Goal: Find specific page/section: Find specific page/section

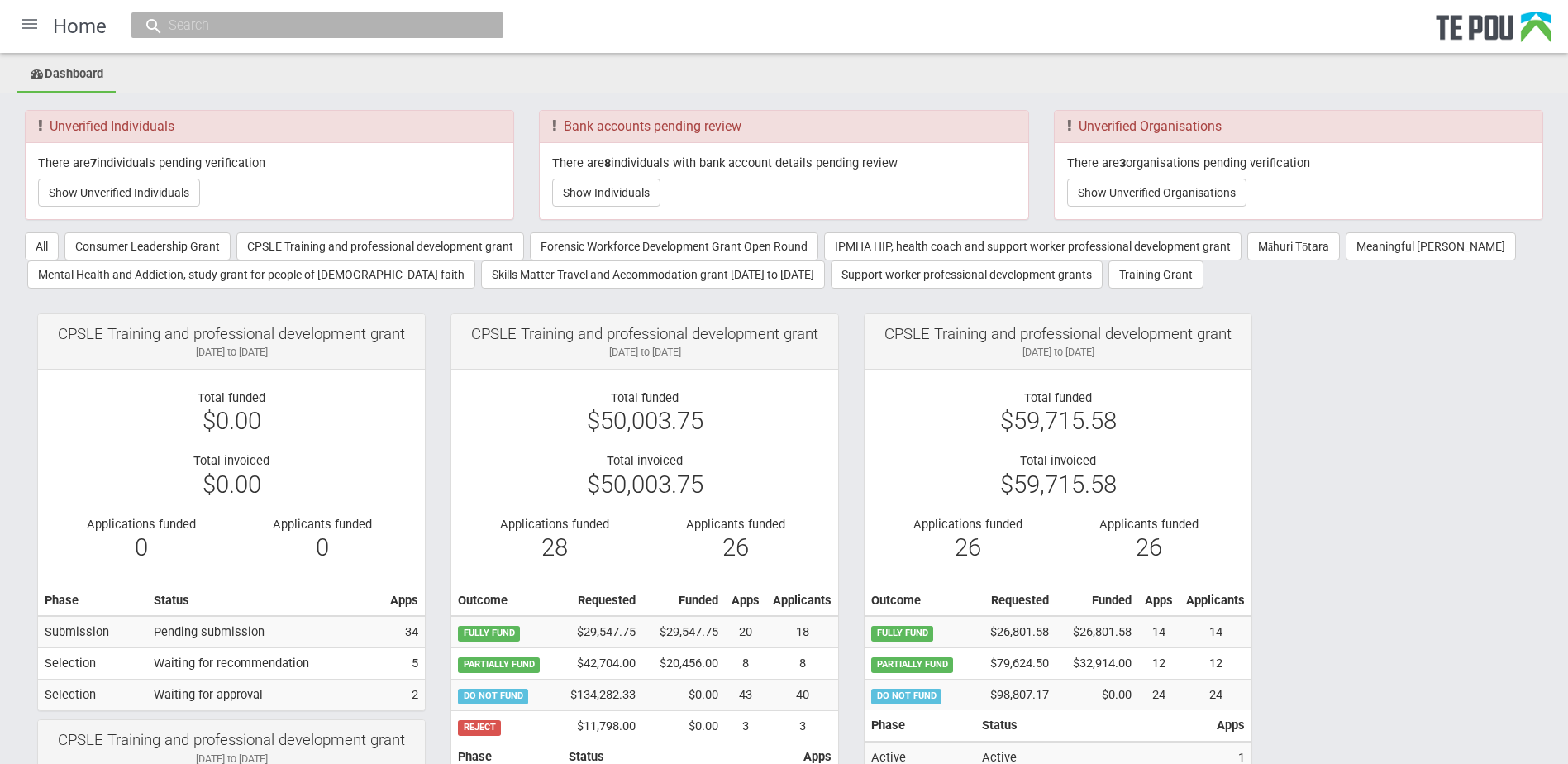
click at [30, 24] on div at bounding box center [30, 24] width 40 height 40
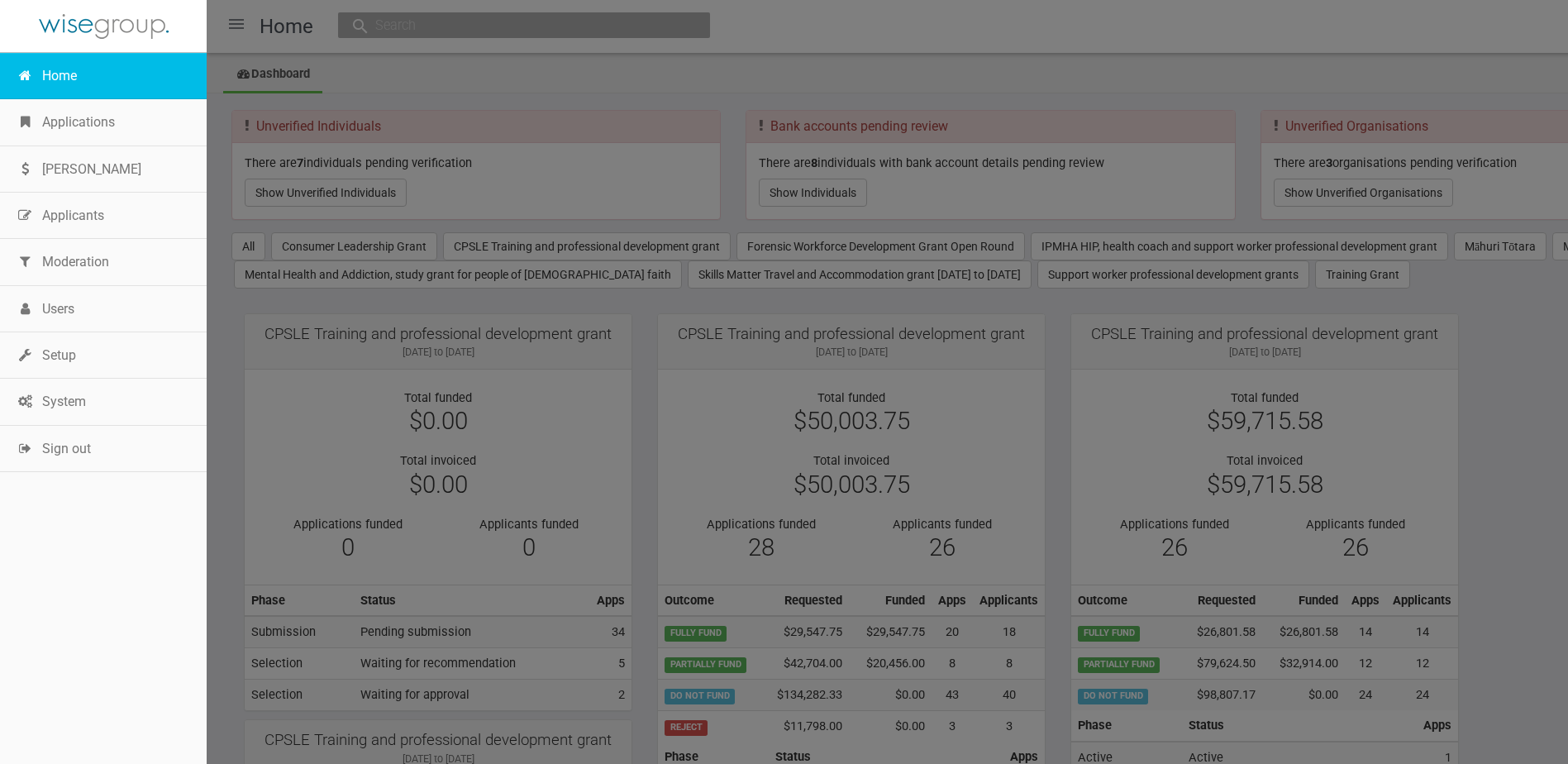
click at [63, 74] on link "Home" at bounding box center [103, 76] width 207 height 46
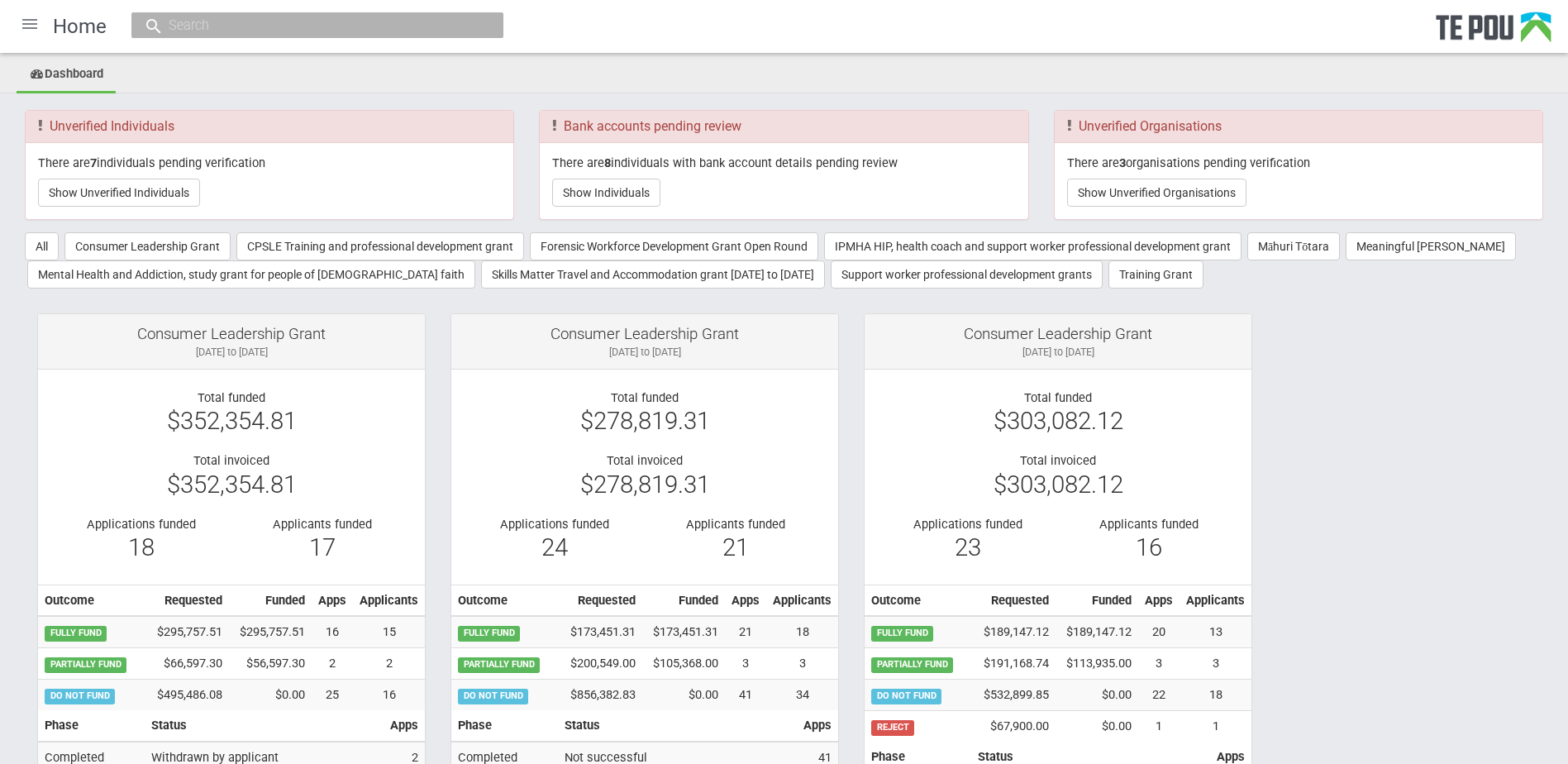
click at [225, 92] on ul "Dashboard" at bounding box center [784, 75] width 1568 height 36
click at [185, 29] on input "text" at bounding box center [309, 25] width 291 height 17
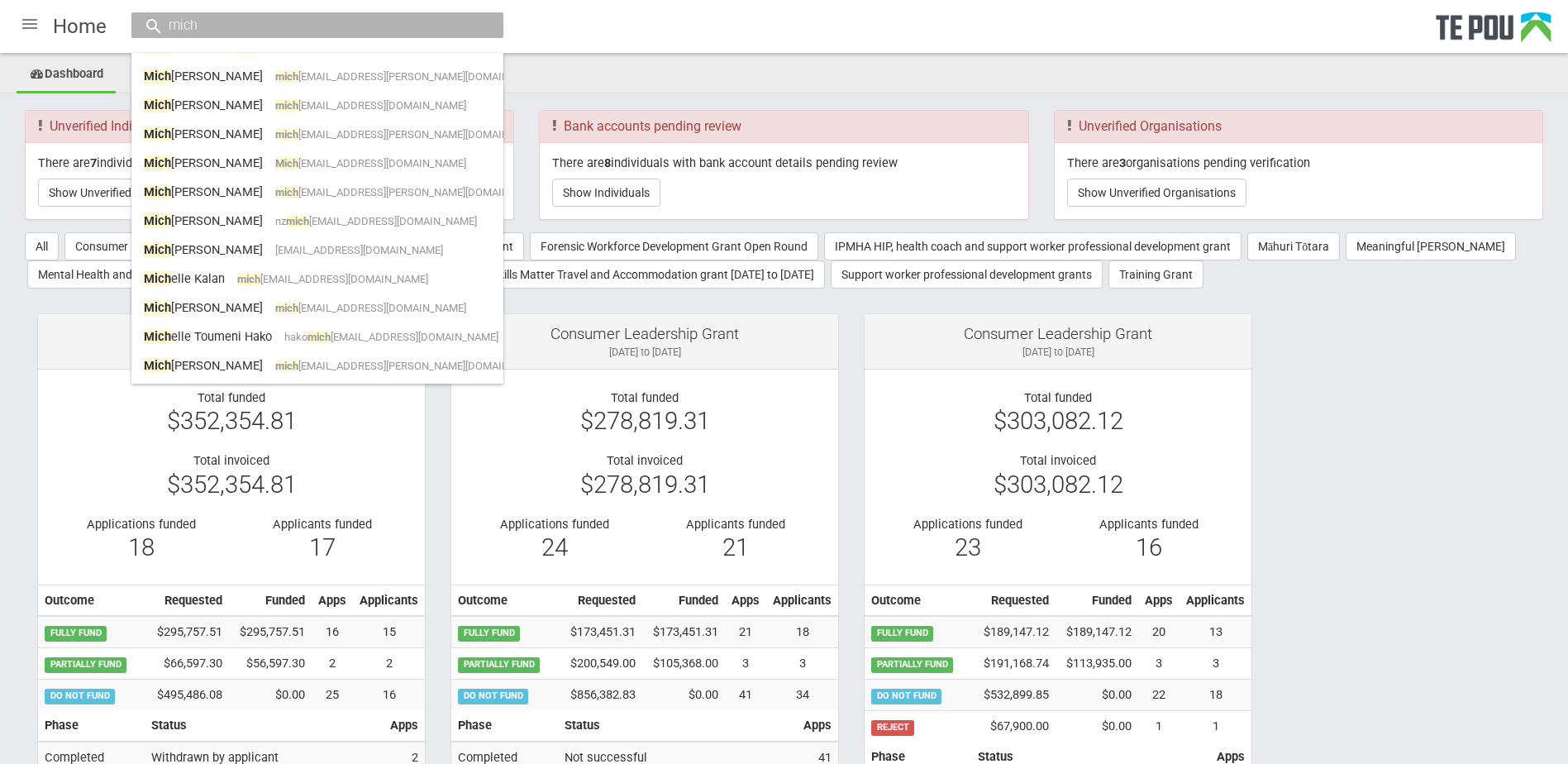
scroll to position [525, 0]
type input "mich"
click at [637, 187] on button "Show Individuals" at bounding box center [606, 193] width 108 height 28
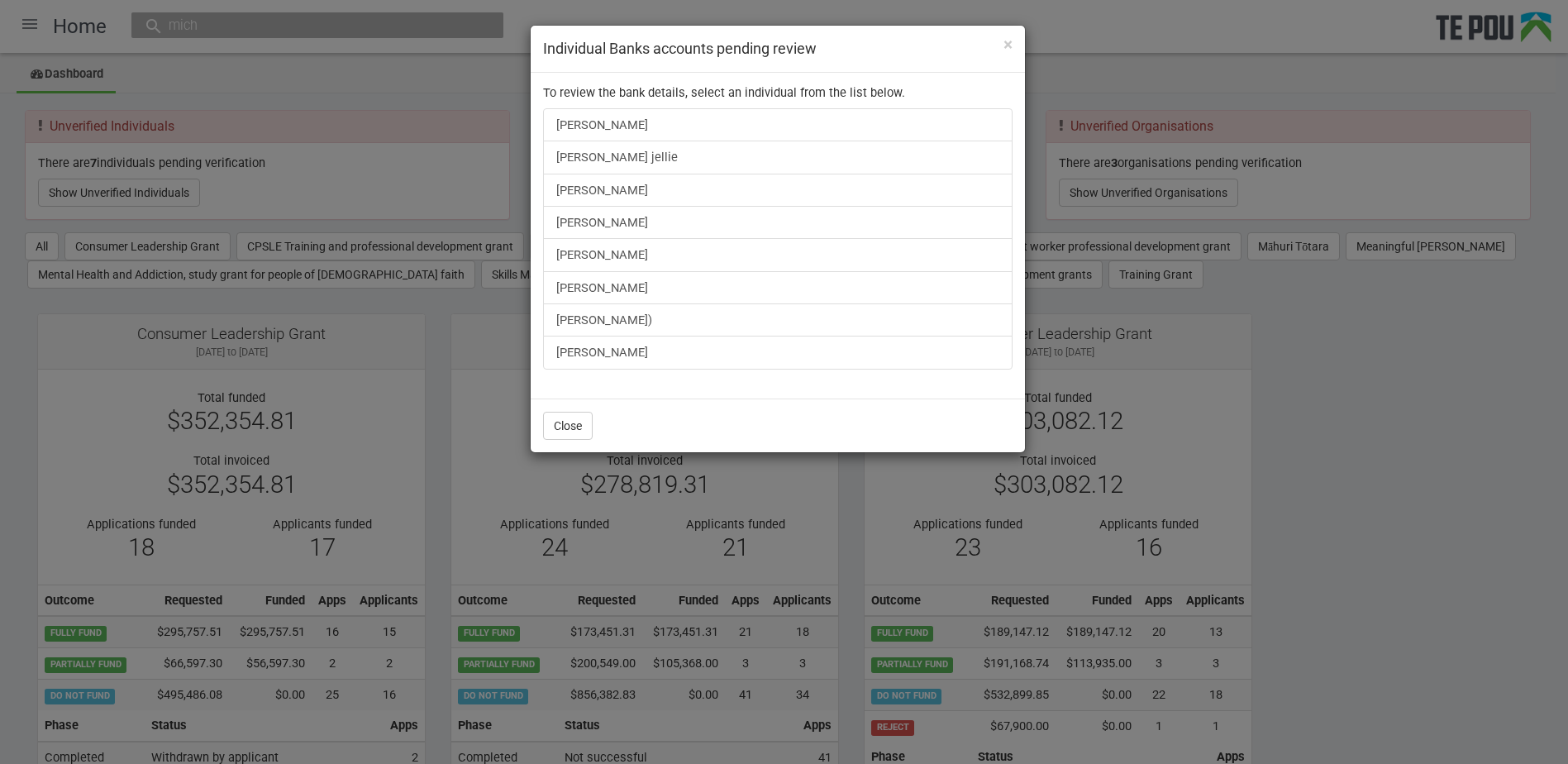
click at [408, 79] on div "× Individual Banks accounts pending review To review the bank details, select a…" at bounding box center [784, 382] width 1568 height 764
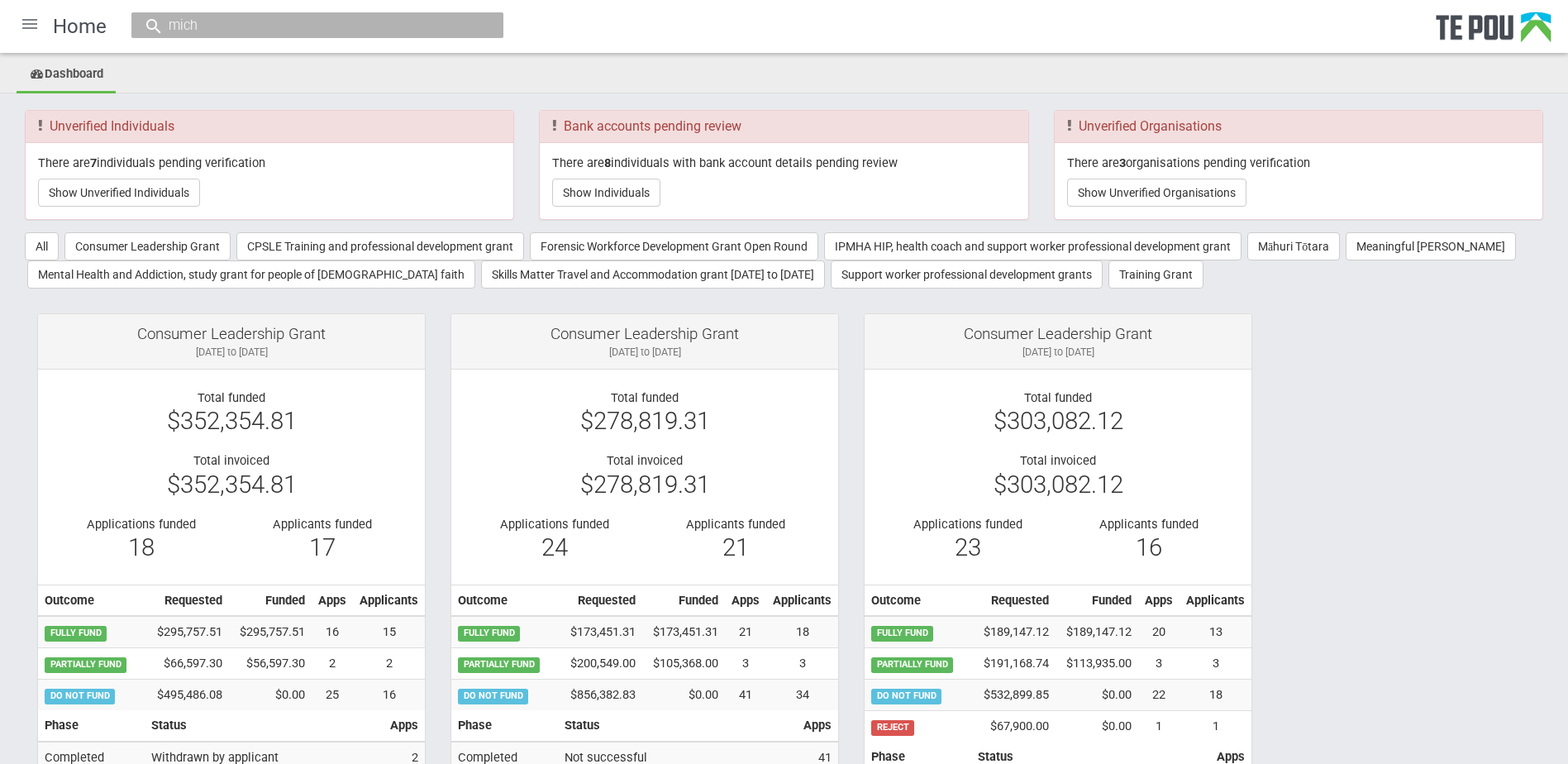
click at [419, 63] on ul "Dashboard" at bounding box center [784, 75] width 1568 height 36
click at [580, 196] on button "Show Individuals" at bounding box center [606, 193] width 108 height 28
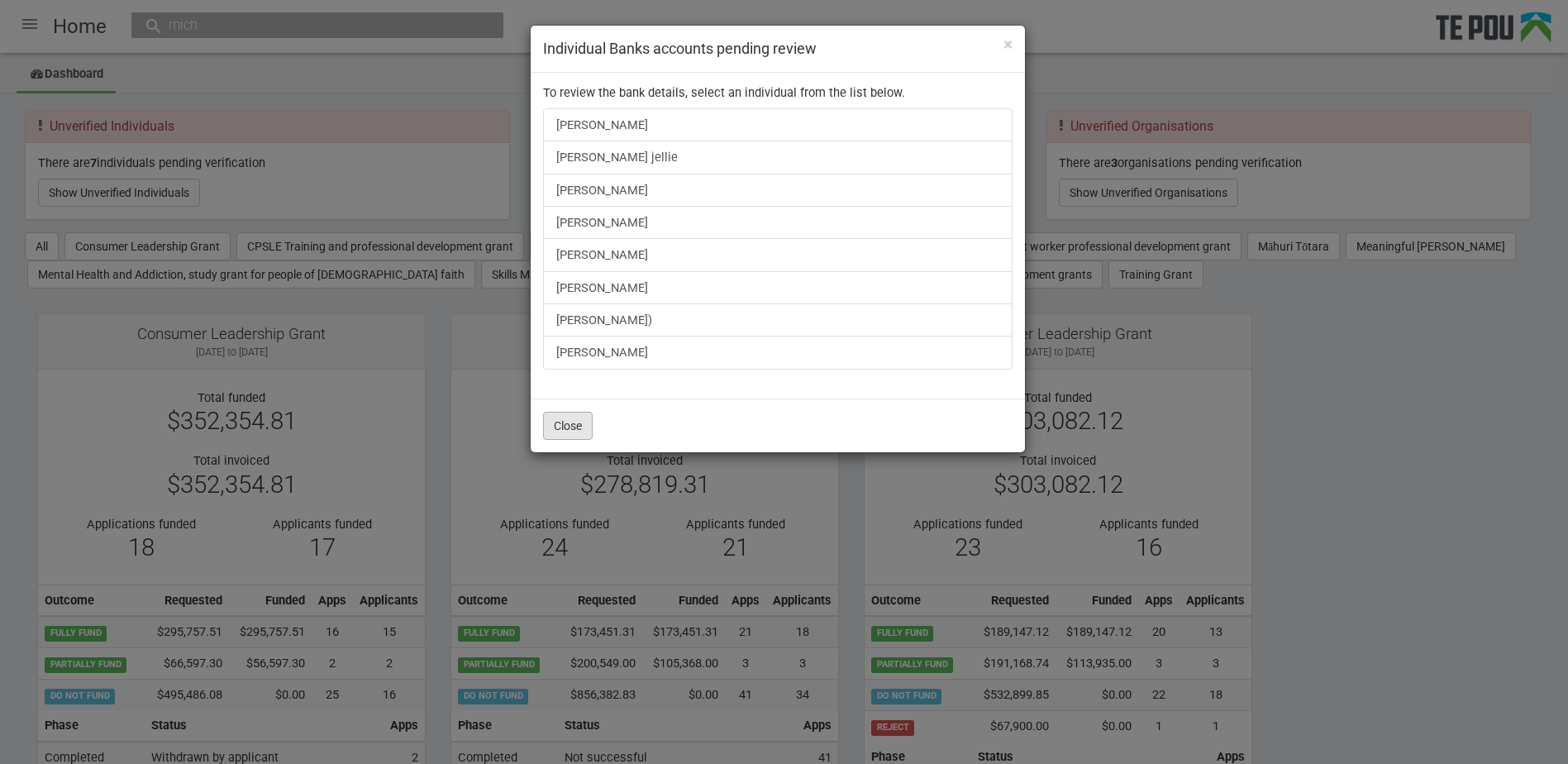
click at [579, 422] on button "Close" at bounding box center [568, 426] width 50 height 28
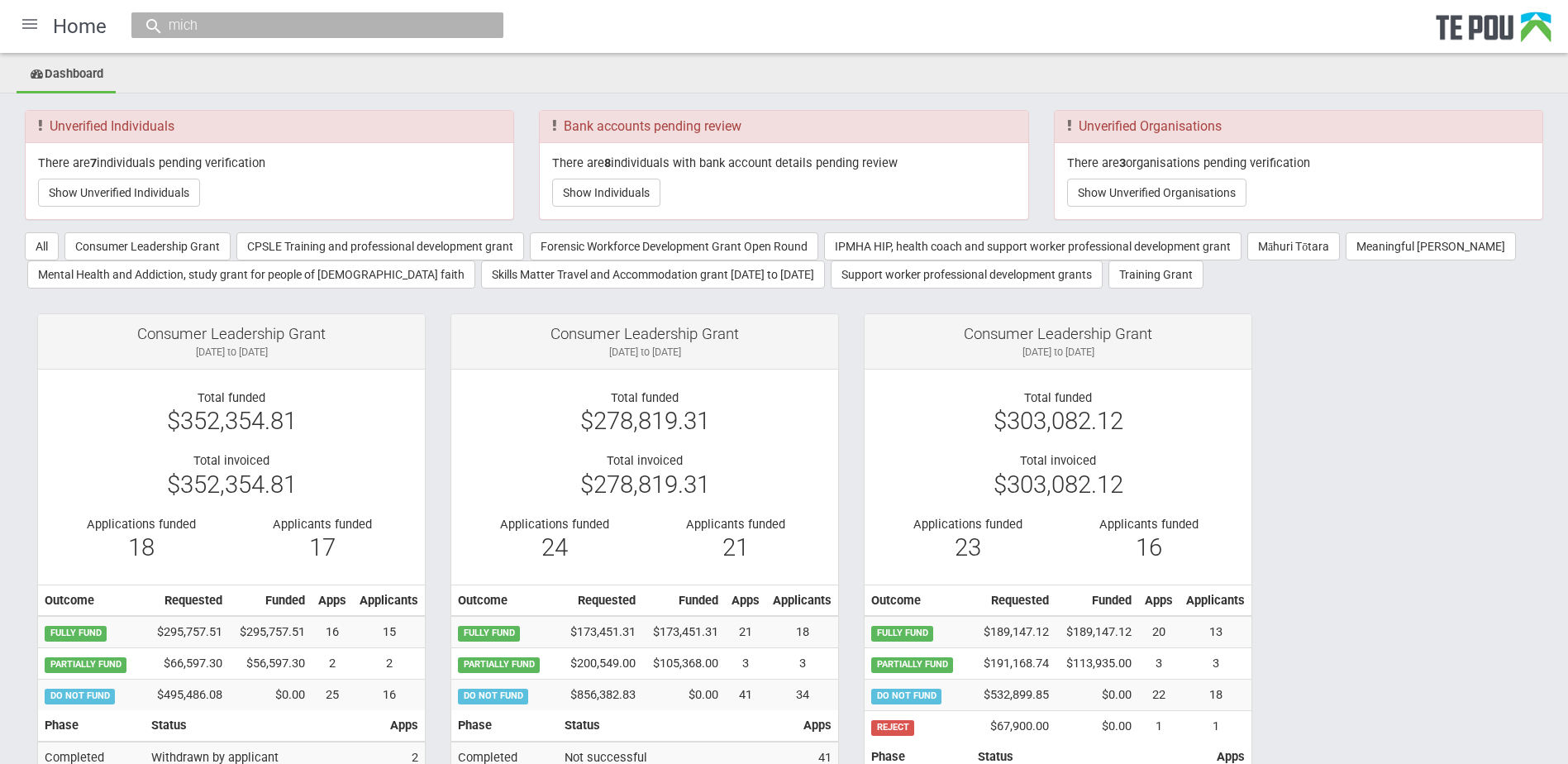
click at [30, 17] on div at bounding box center [30, 24] width 40 height 40
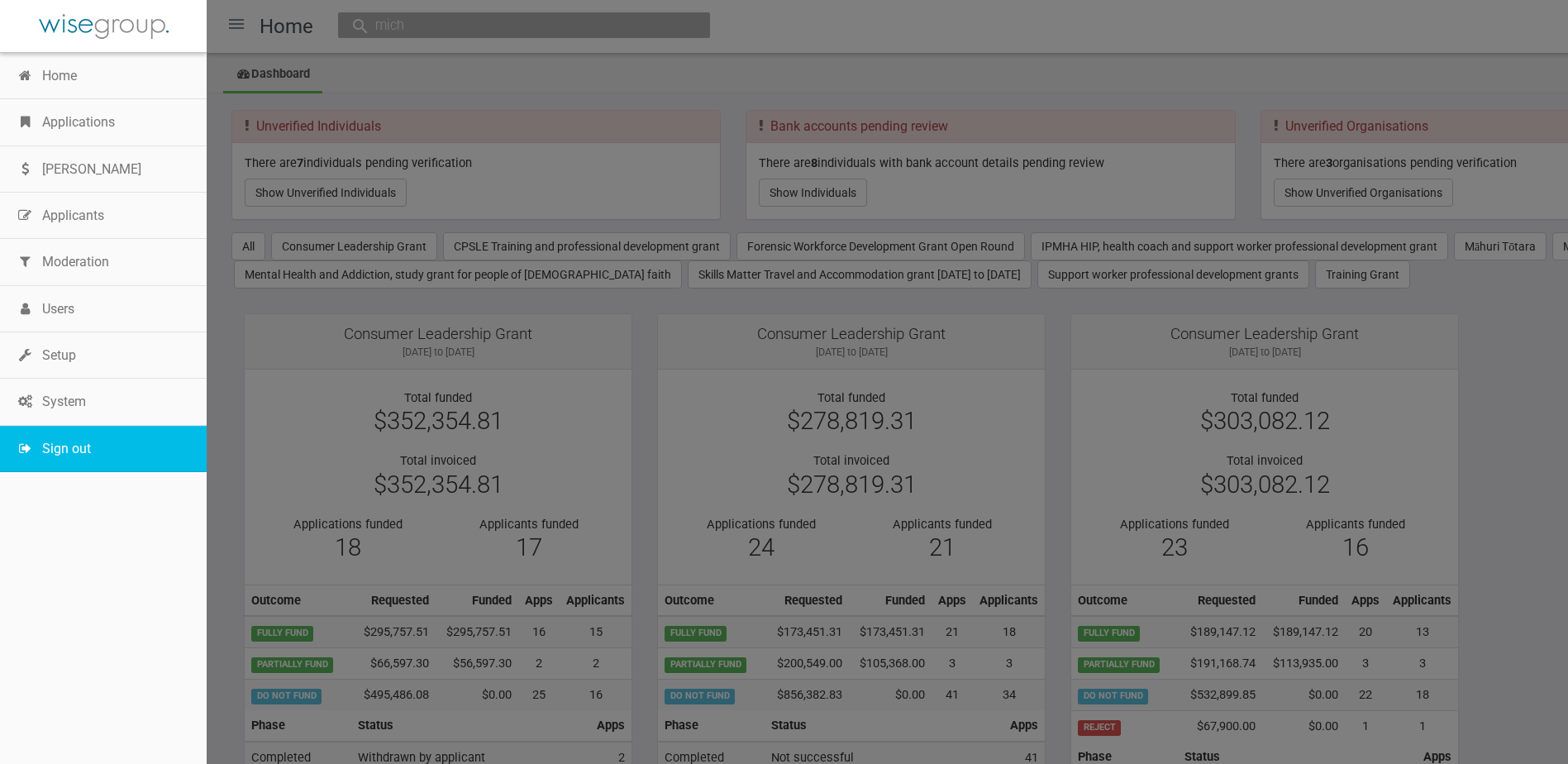
click at [75, 432] on link "Sign out" at bounding box center [103, 449] width 207 height 46
